Goal: Information Seeking & Learning: Find specific page/section

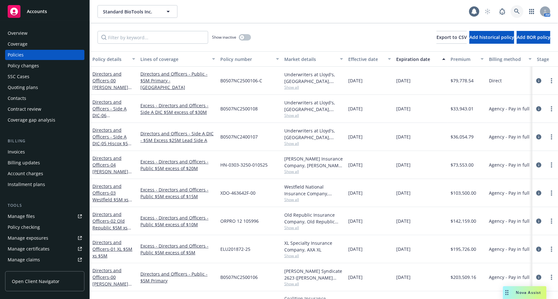
click at [520, 9] on link at bounding box center [516, 11] width 13 height 13
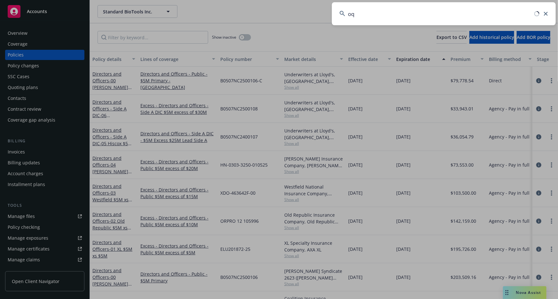
type input "o"
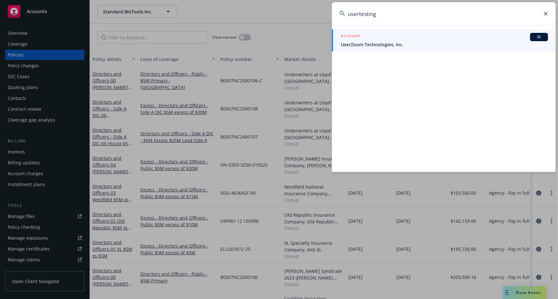
type input "usertesting"
click at [481, 44] on span "UserZoom Technologies, Inc." at bounding box center [444, 44] width 207 height 7
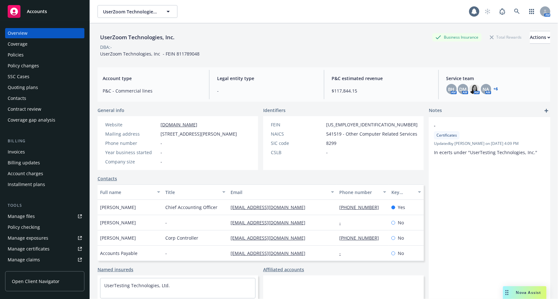
click at [50, 151] on div "Invoices" at bounding box center [45, 152] width 74 height 10
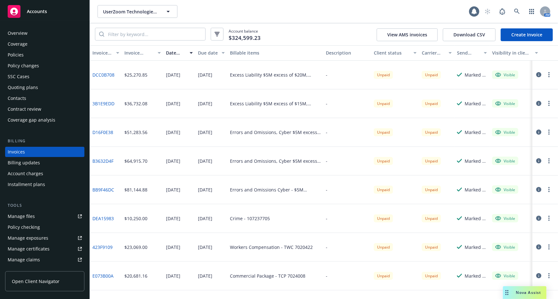
click at [523, 34] on link "Create Invoice" at bounding box center [526, 34] width 52 height 13
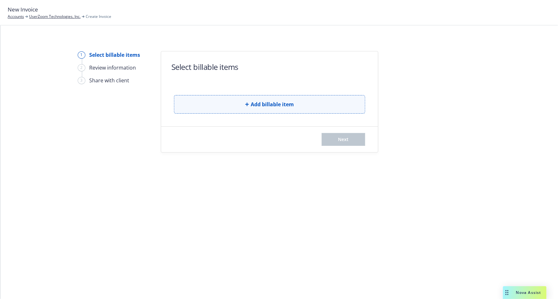
click at [228, 105] on button "Add billable item" at bounding box center [269, 104] width 191 height 19
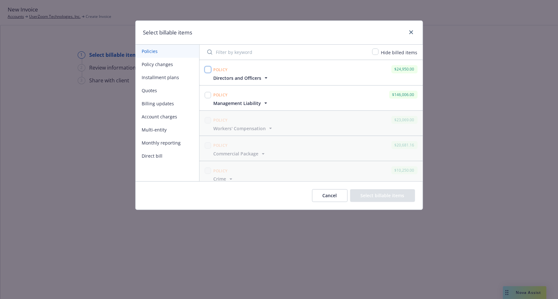
click at [209, 70] on input "checkbox" at bounding box center [208, 69] width 6 height 6
checkbox input "true"
click at [208, 96] on input "checkbox" at bounding box center [208, 95] width 6 height 6
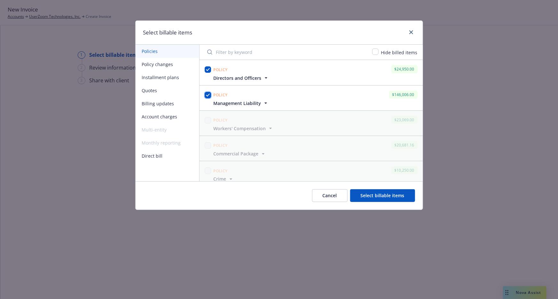
checkbox input "true"
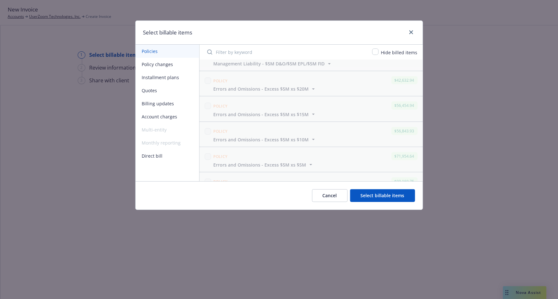
scroll to position [318, 0]
click at [371, 202] on div "Cancel Select billable items" at bounding box center [279, 196] width 287 height 28
click at [374, 198] on button "Select billable items" at bounding box center [382, 196] width 65 height 13
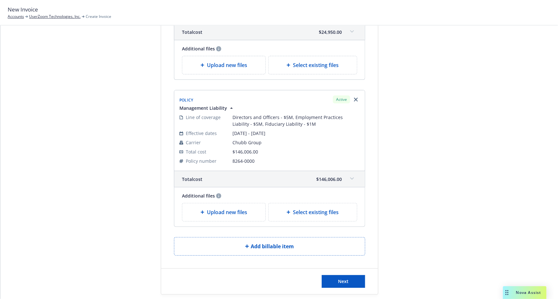
scroll to position [156, 0]
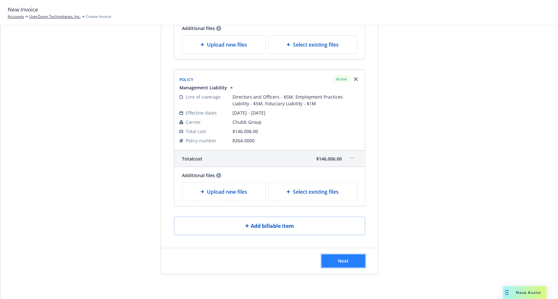
click at [326, 266] on button "Next" at bounding box center [343, 261] width 43 height 13
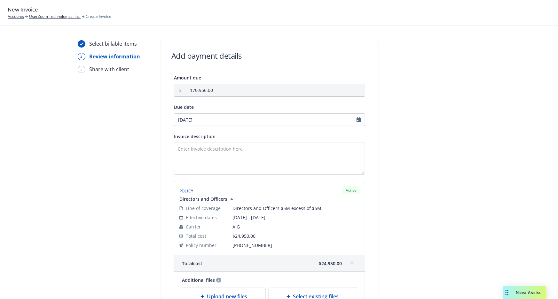
scroll to position [0, 0]
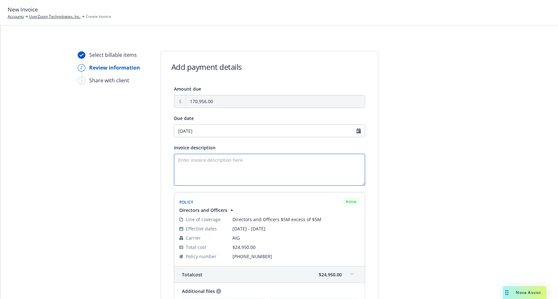
click at [341, 162] on textarea "Invoice description" at bounding box center [269, 170] width 191 height 32
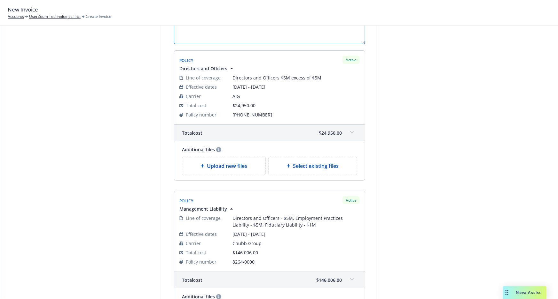
scroll to position [234, 0]
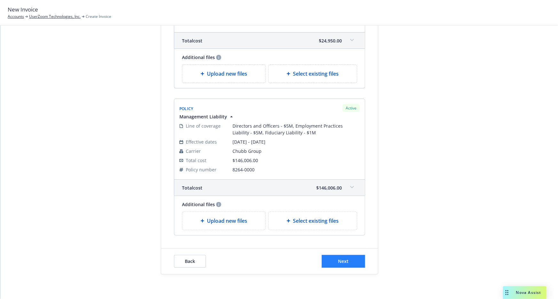
type textarea "Please remit invoice upon receipt. Thank you."
click at [352, 262] on button "Next" at bounding box center [343, 261] width 43 height 13
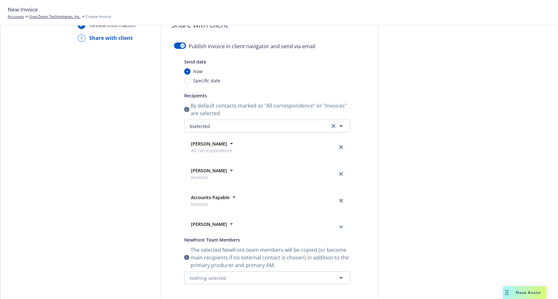
scroll to position [0, 0]
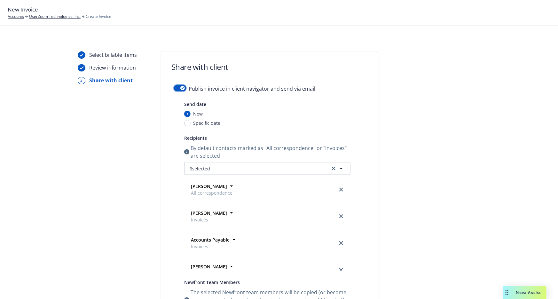
click at [177, 86] on button "button" at bounding box center [180, 88] width 12 height 6
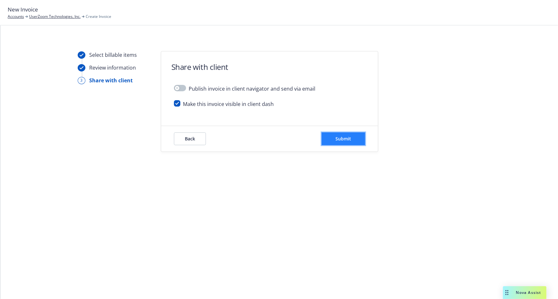
click at [359, 141] on button "Submit" at bounding box center [343, 139] width 43 height 13
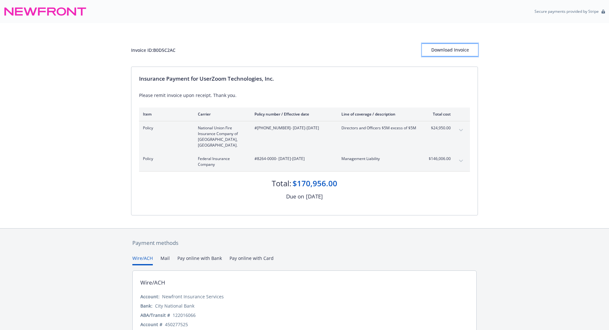
click at [454, 50] on div "Download Invoice" at bounding box center [450, 50] width 56 height 12
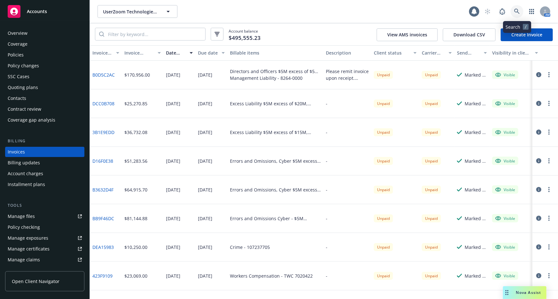
click at [512, 12] on link at bounding box center [516, 11] width 13 height 13
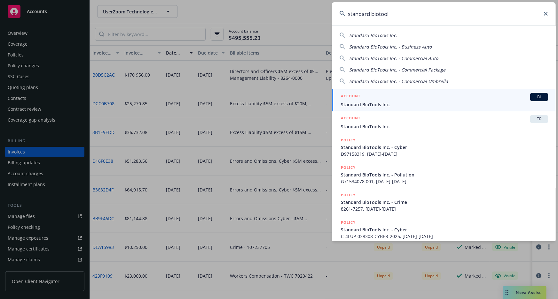
type input "standard biotool"
click at [467, 94] on div "ACCOUNT BI" at bounding box center [444, 97] width 207 height 8
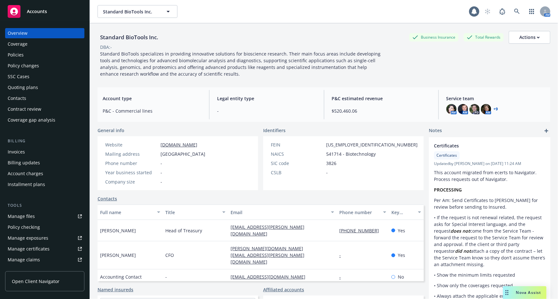
click at [54, 54] on div "Policies" at bounding box center [45, 55] width 74 height 10
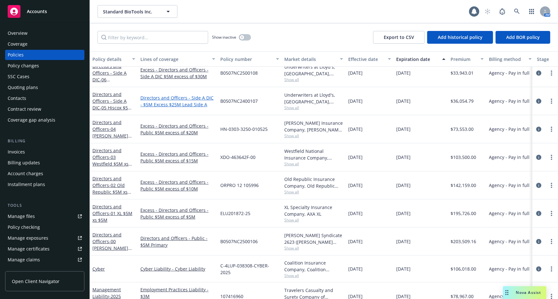
scroll to position [58, 0]
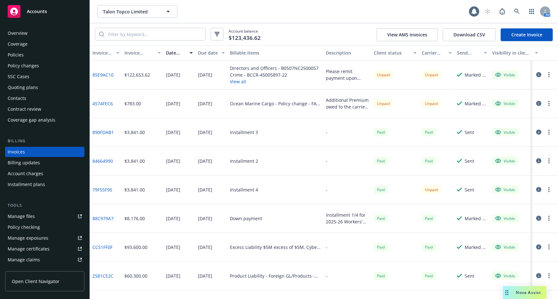
scroll to position [10, 0]
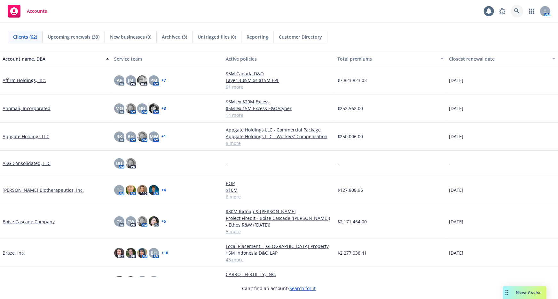
click at [520, 12] on link at bounding box center [516, 11] width 13 height 13
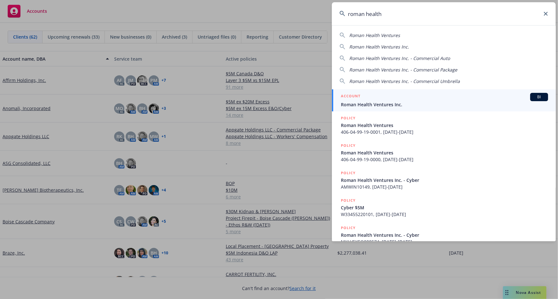
type input "roman health"
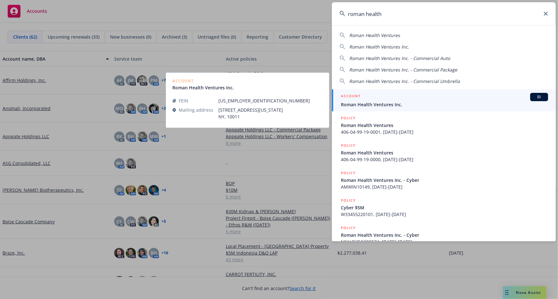
click at [424, 109] on link "ACCOUNT BI Roman Health Ventures Inc." at bounding box center [444, 100] width 224 height 22
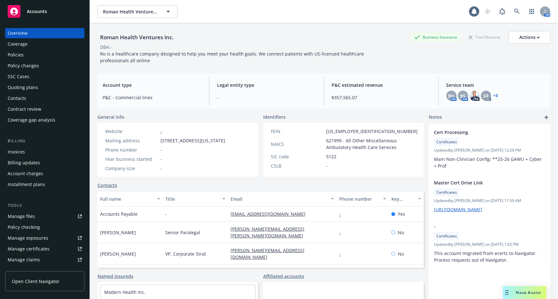
click at [41, 53] on div "Policies" at bounding box center [45, 55] width 74 height 10
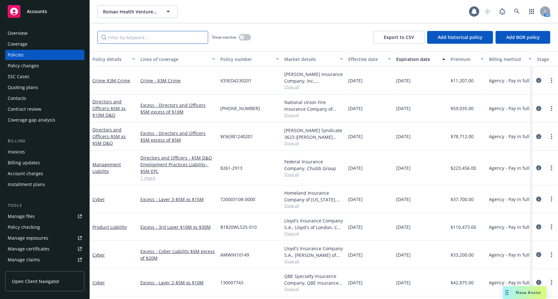
click at [184, 37] on input "Filter by keyword..." at bounding box center [152, 37] width 111 height 13
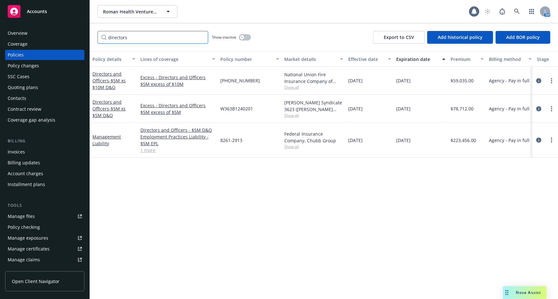
type input "directors"
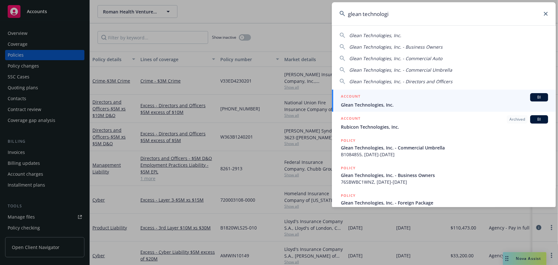
type input "glean technologi"
click at [409, 98] on div "ACCOUNT BI" at bounding box center [444, 97] width 207 height 8
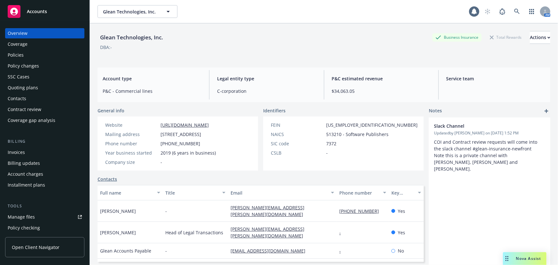
click at [13, 52] on div "Policies" at bounding box center [16, 55] width 16 height 10
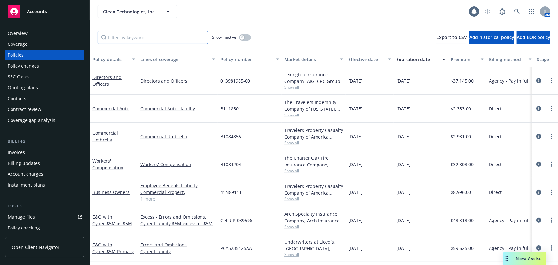
click at [151, 38] on input "Filter by keyword..." at bounding box center [152, 37] width 111 height 13
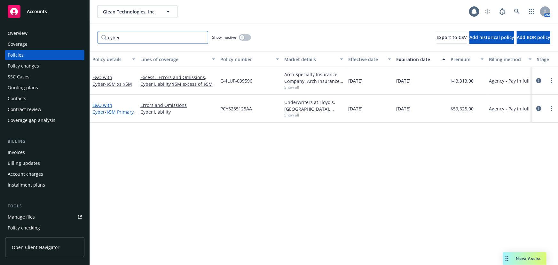
type input "cyber"
click at [120, 106] on link "E&O with Cyber - $5M Primary" at bounding box center [112, 108] width 41 height 13
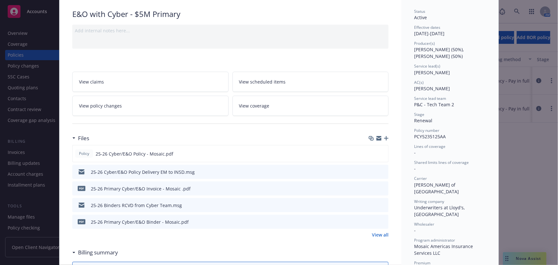
scroll to position [87, 0]
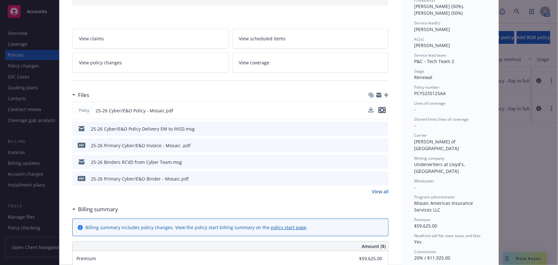
click at [379, 109] on icon "preview file" at bounding box center [382, 110] width 6 height 4
click at [38, 130] on div "Policy E&O with Cyber - $5M Primary Add internal notes here... View claims View…" at bounding box center [279, 132] width 558 height 265
click at [38, 217] on div "Policy E&O with Cyber - $5M Primary Add internal notes here... View claims View…" at bounding box center [279, 132] width 558 height 265
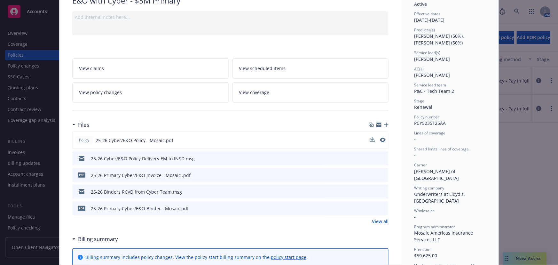
scroll to position [0, 0]
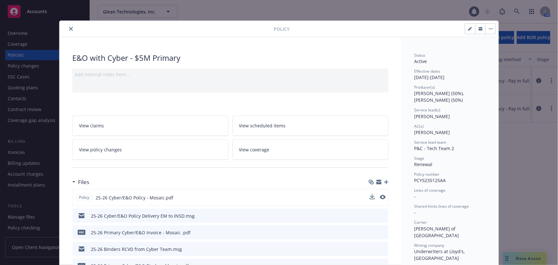
click at [69, 28] on icon "close" at bounding box center [71, 29] width 4 height 4
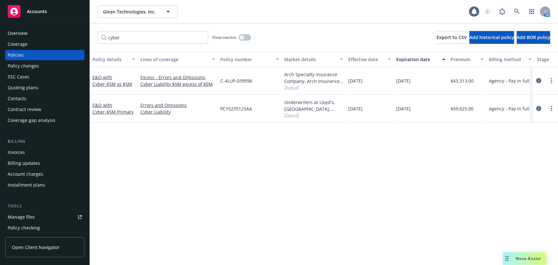
click at [38, 215] on link "Manage files" at bounding box center [44, 217] width 79 height 10
click at [517, 10] on icon at bounding box center [517, 12] width 6 height 6
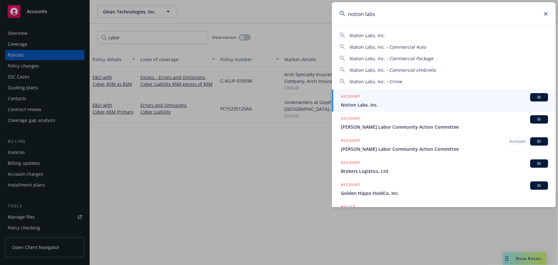
type input "notion labs"
click at [437, 107] on span "Notion Labs, Inc." at bounding box center [444, 104] width 207 height 7
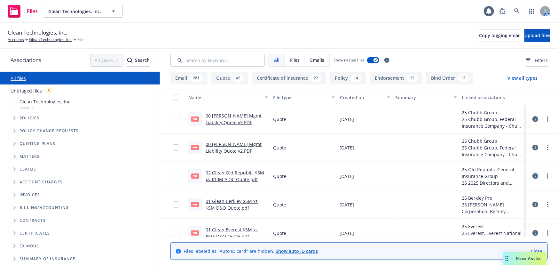
click at [246, 120] on link "00 Glean Chubb Mgmt Liability Quote v3.PDF" at bounding box center [234, 118] width 56 height 13
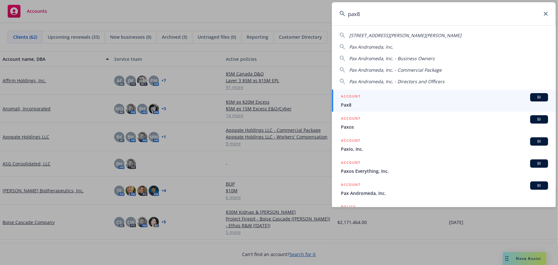
type input "pax8"
click at [442, 100] on div "ACCOUNT BI" at bounding box center [444, 97] width 207 height 8
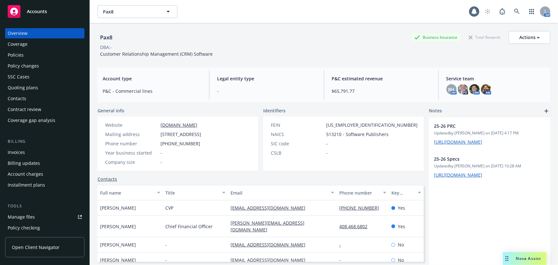
click at [33, 58] on div "Policies" at bounding box center [45, 55] width 74 height 10
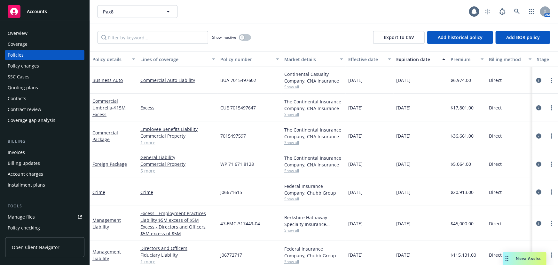
click at [37, 32] on div "Overview" at bounding box center [45, 33] width 74 height 10
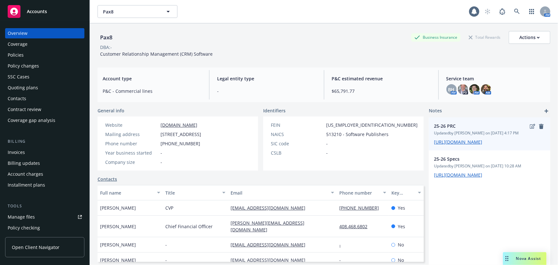
click at [480, 145] on span "[URL][DOMAIN_NAME]" at bounding box center [489, 141] width 111 height 7
click at [482, 145] on link "[URL][DOMAIN_NAME]" at bounding box center [458, 142] width 48 height 6
